Goal: Check status: Check status

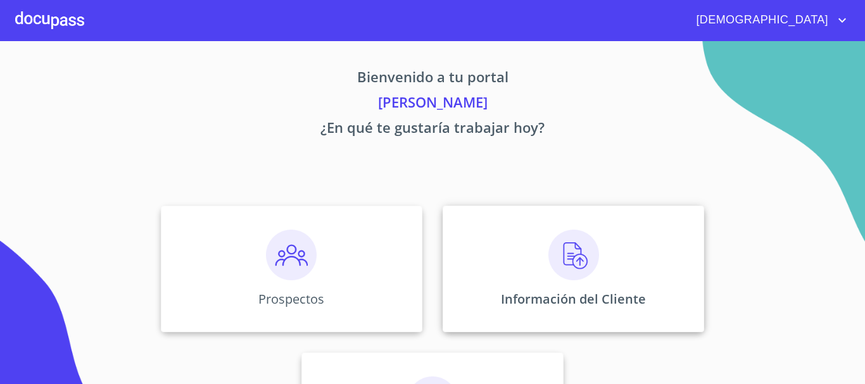
click at [568, 265] on img at bounding box center [573, 255] width 51 height 51
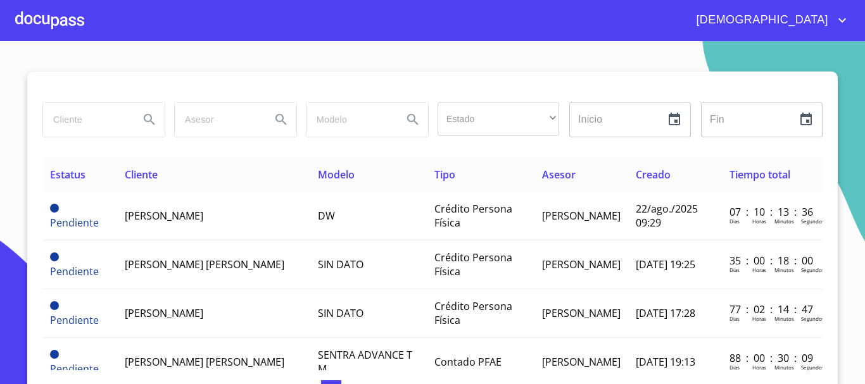
drag, startPoint x: 106, startPoint y: 122, endPoint x: 92, endPoint y: 129, distance: 15.9
click at [106, 122] on input "search" at bounding box center [86, 120] width 86 height 34
type input "[PERSON_NAME]"
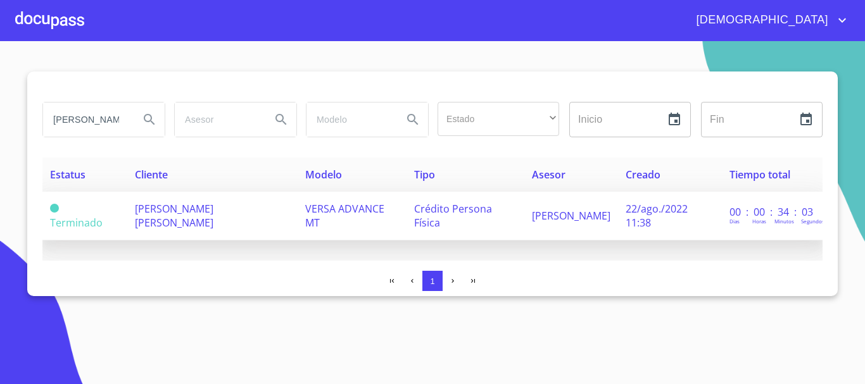
click at [270, 233] on td "[PERSON_NAME] [PERSON_NAME]" at bounding box center [212, 216] width 170 height 49
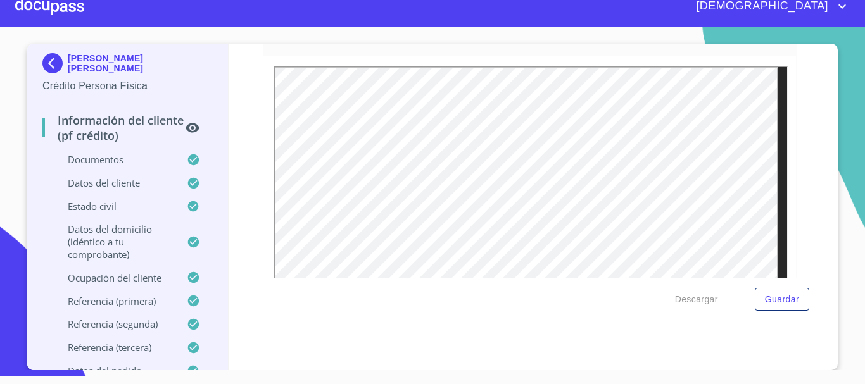
scroll to position [278, 0]
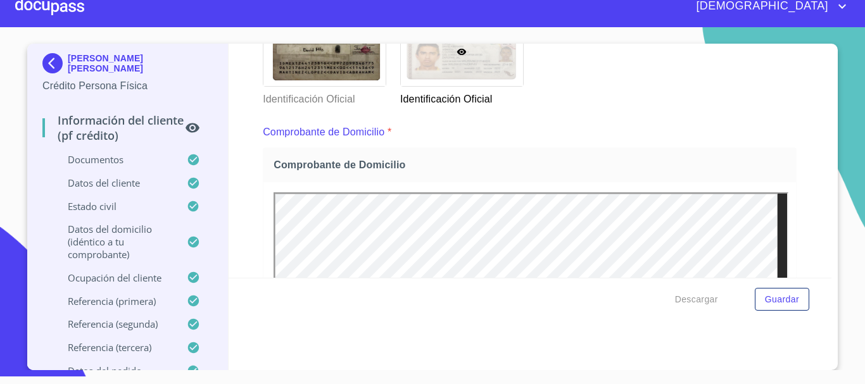
click at [79, 15] on div at bounding box center [49, 6] width 69 height 41
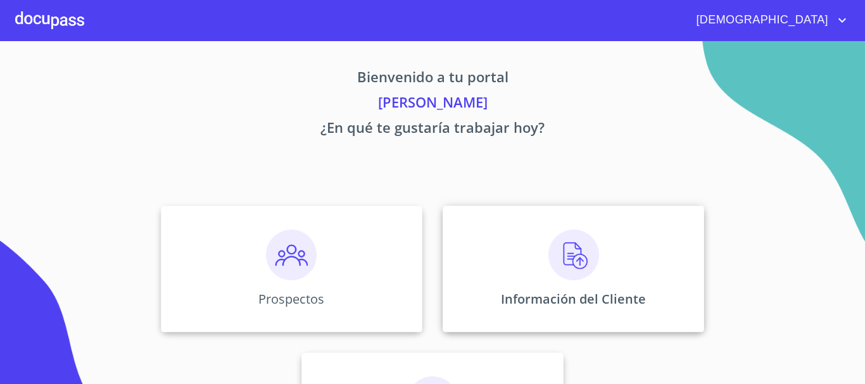
click at [592, 254] on img at bounding box center [573, 255] width 51 height 51
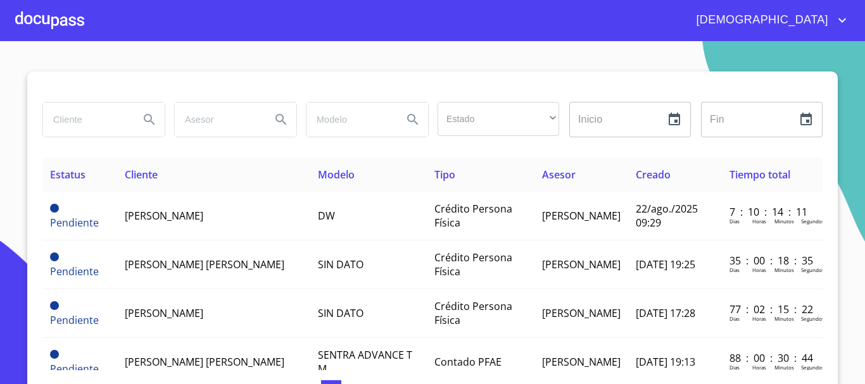
click at [85, 122] on input "search" at bounding box center [86, 120] width 86 height 34
type input "[PERSON_NAME]"
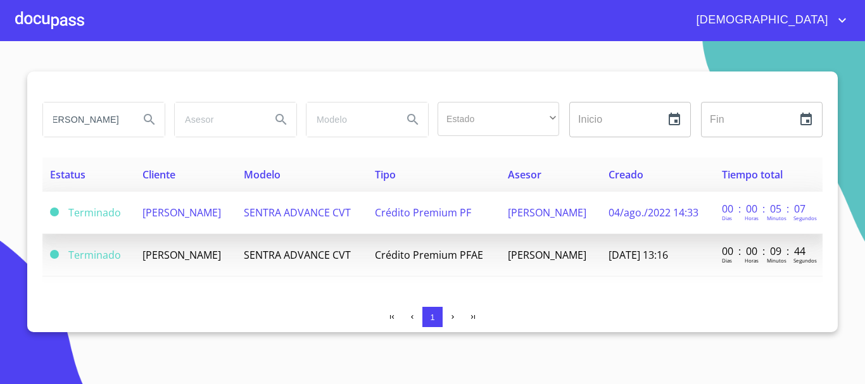
scroll to position [0, 0]
click at [488, 223] on td "Crédito Premium PF" at bounding box center [433, 213] width 133 height 42
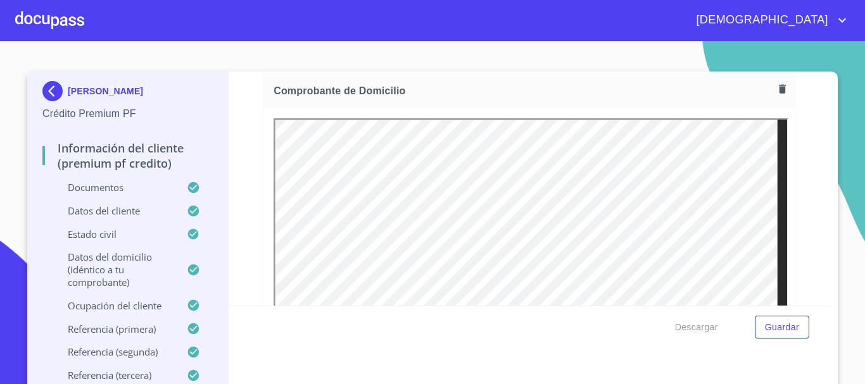
drag, startPoint x: 495, startPoint y: 289, endPoint x: 501, endPoint y: 283, distance: 8.1
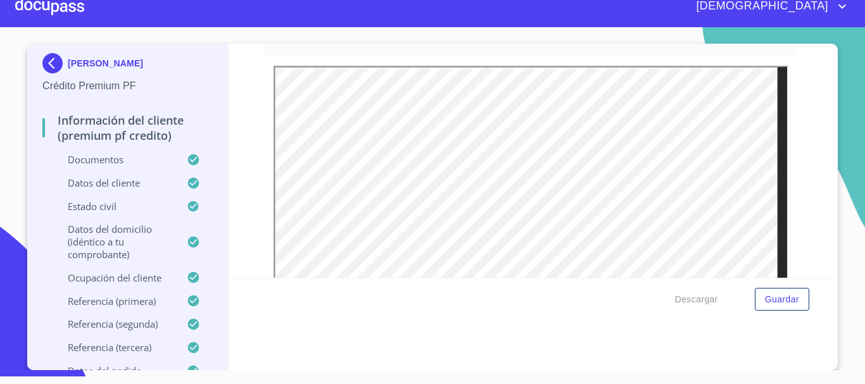
scroll to position [278, 0]
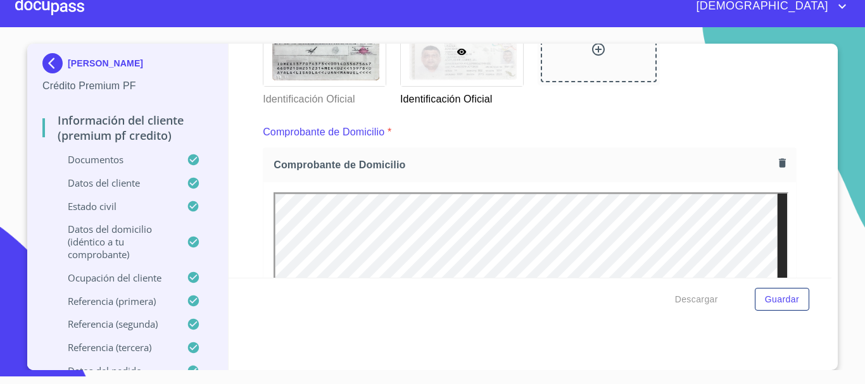
click at [60, 10] on div at bounding box center [49, 6] width 69 height 41
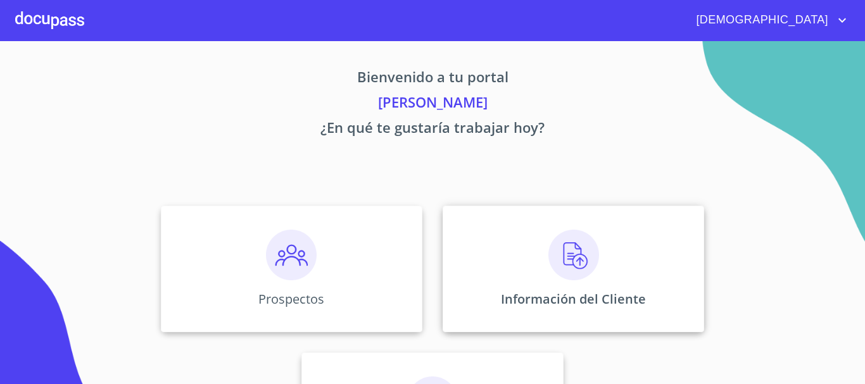
click at [562, 261] on img at bounding box center [573, 255] width 51 height 51
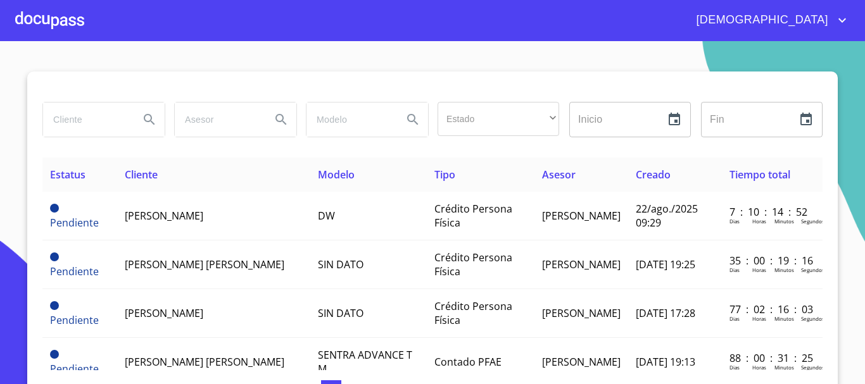
click at [74, 120] on input "search" at bounding box center [86, 120] width 86 height 34
type input "[PERSON_NAME]"
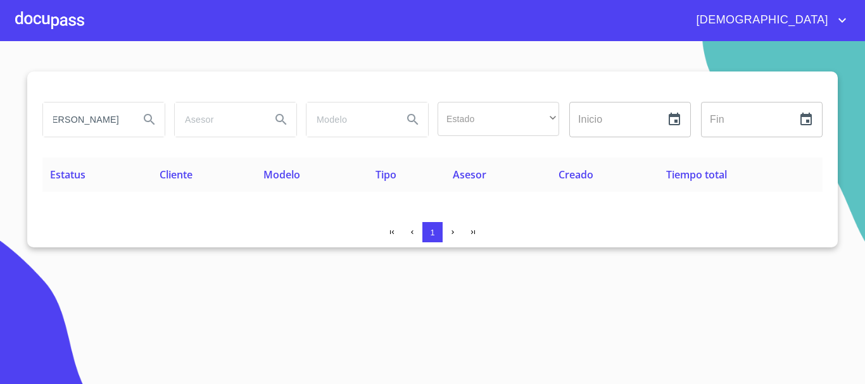
scroll to position [0, 0]
drag, startPoint x: 127, startPoint y: 121, endPoint x: 0, endPoint y: 123, distance: 126.6
click at [0, 123] on section "aratha allllllllexander Estado ​ ​ Inicio ​ Fin ​ Estatus Cliente Modelo Tipo A…" at bounding box center [432, 212] width 865 height 343
type input "[PERSON_NAME]"
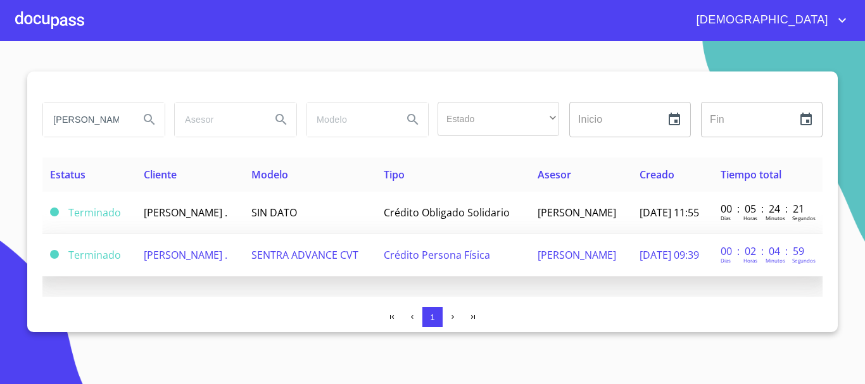
click at [421, 261] on span "Crédito Persona Física" at bounding box center [437, 255] width 106 height 14
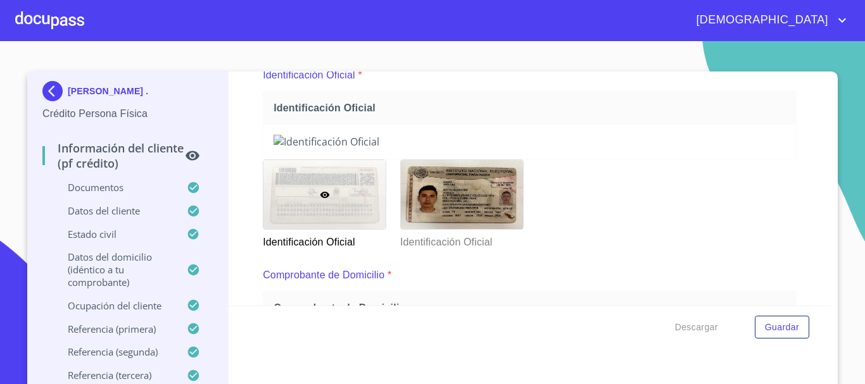
scroll to position [190, 0]
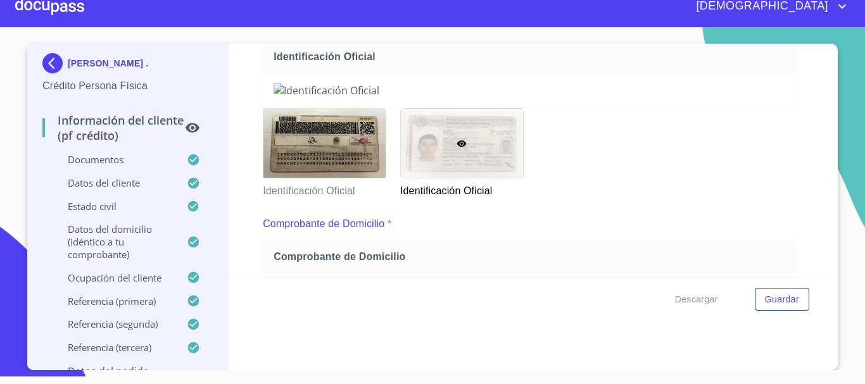
scroll to position [215, 0]
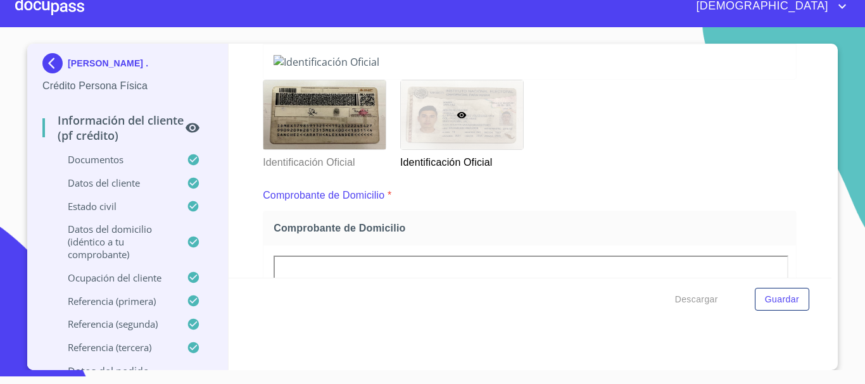
click at [46, 6] on div at bounding box center [49, 6] width 69 height 41
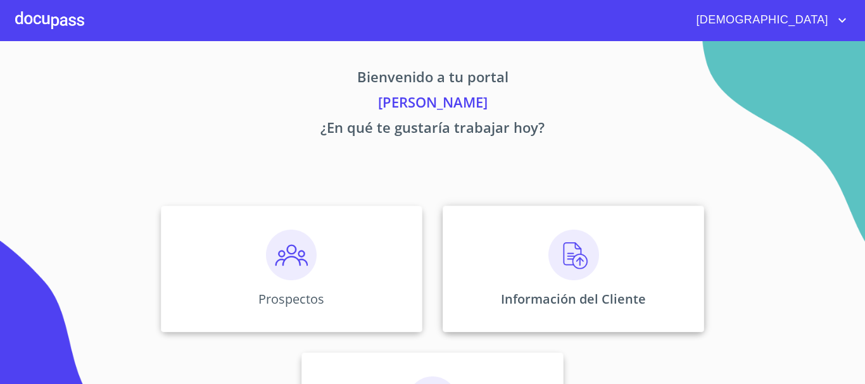
click at [594, 261] on div "Información del Cliente" at bounding box center [572, 269] width 261 height 127
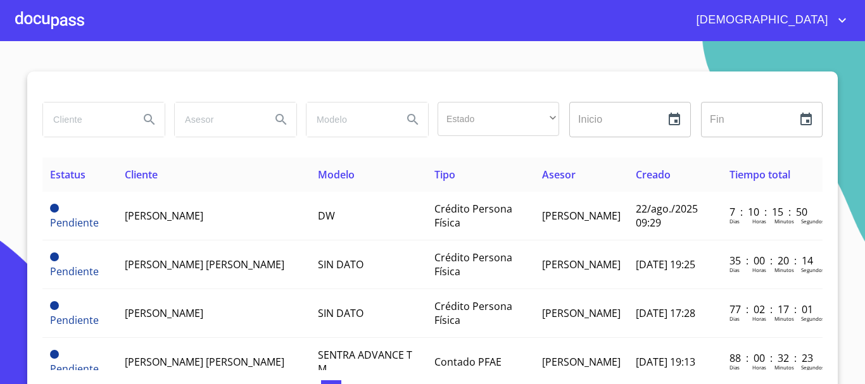
click at [86, 124] on input "search" at bounding box center [86, 120] width 86 height 34
type input "[PERSON_NAME]"
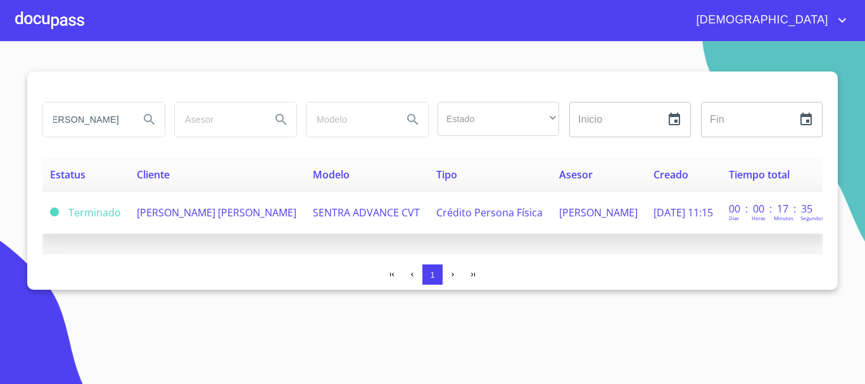
click at [200, 218] on td "[PERSON_NAME] [PERSON_NAME]" at bounding box center [217, 213] width 176 height 42
